Goal: Information Seeking & Learning: Learn about a topic

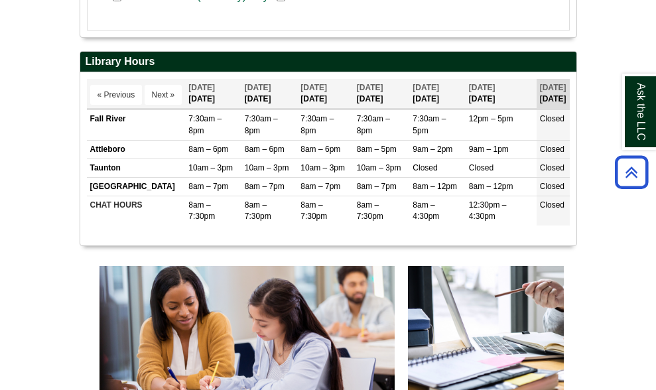
scroll to position [863, 0]
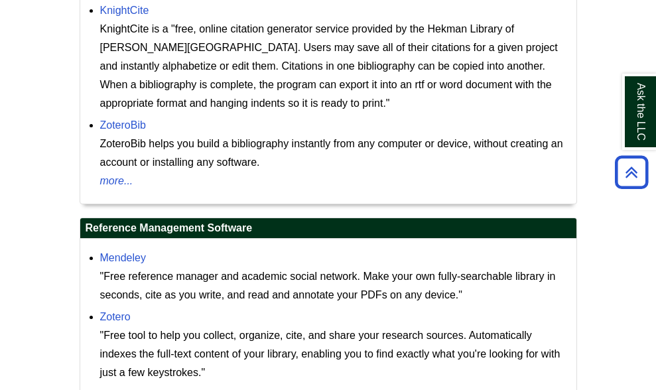
scroll to position [1495, 0]
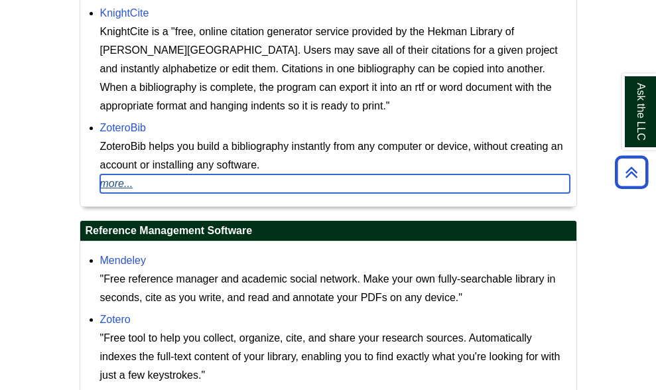
click at [129, 193] on link "more..." at bounding box center [335, 183] width 470 height 19
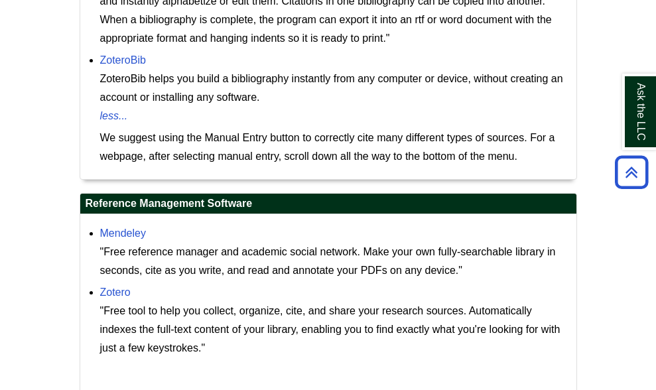
scroll to position [1578, 0]
